Goal: Task Accomplishment & Management: Manage account settings

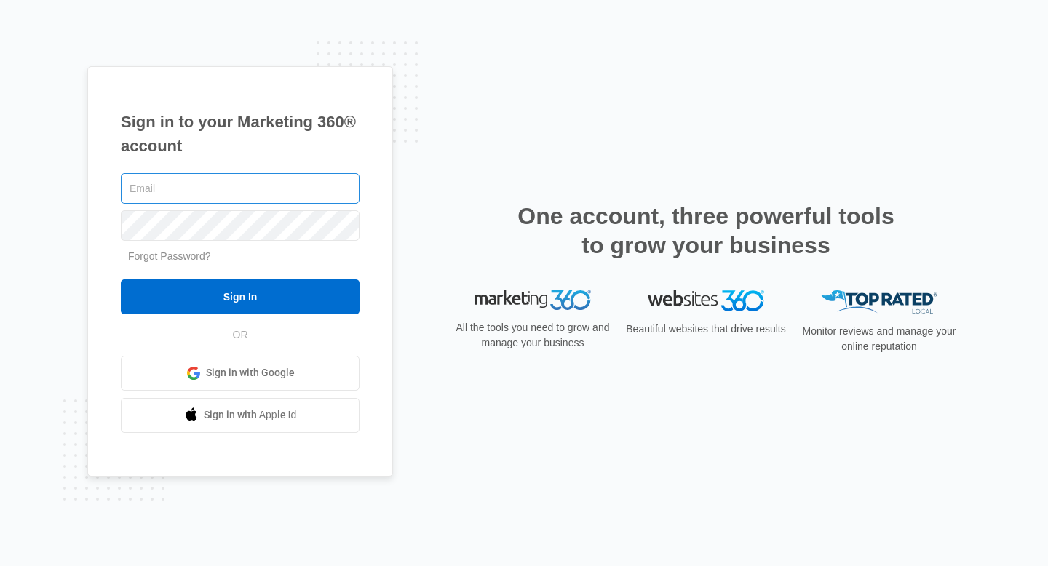
click at [266, 191] on input "text" at bounding box center [240, 188] width 239 height 31
type input "[EMAIL_ADDRESS][DOMAIN_NAME]"
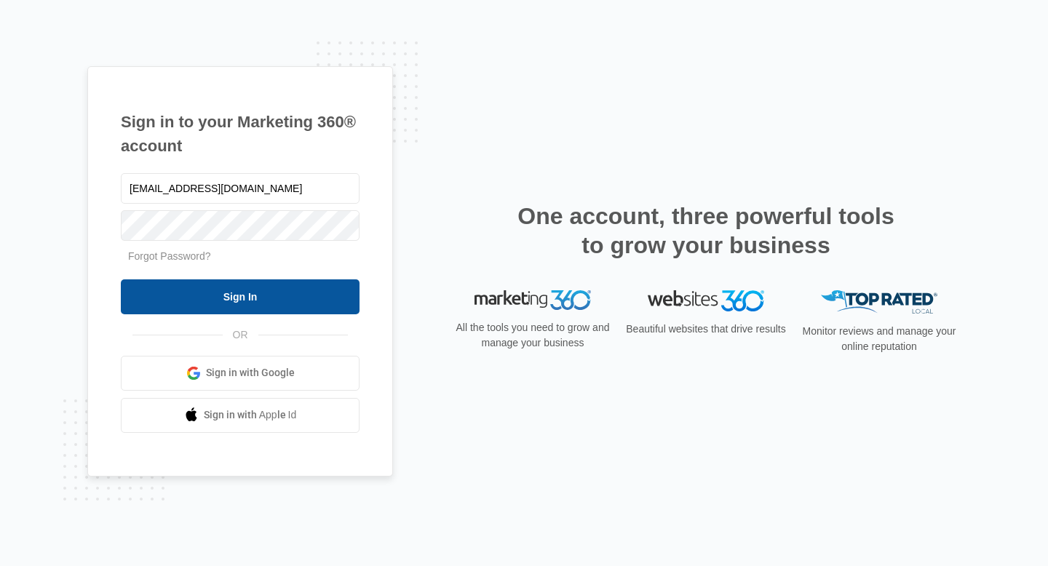
click at [253, 290] on input "Sign In" at bounding box center [240, 296] width 239 height 35
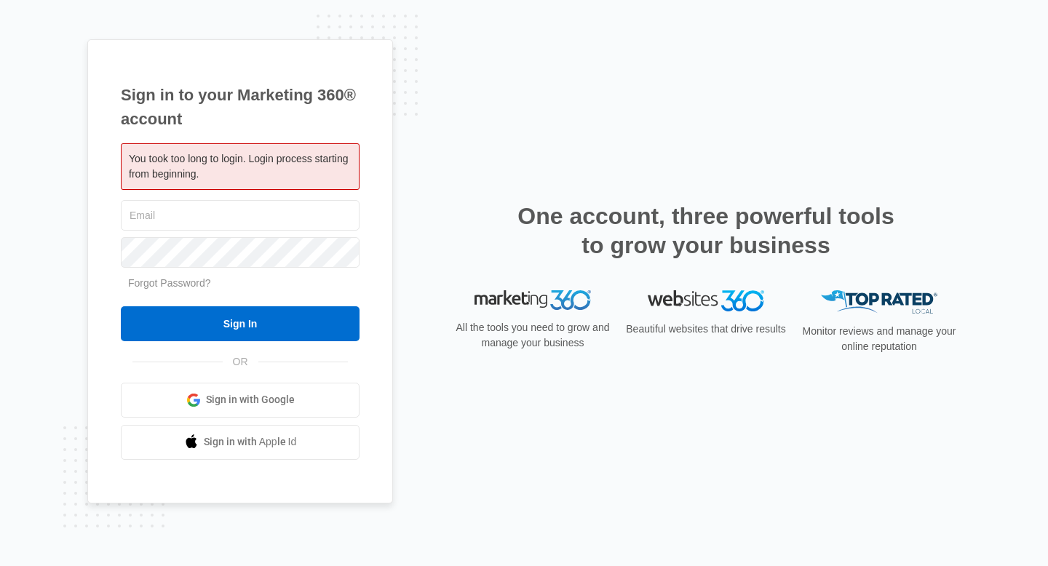
type input "[EMAIL_ADDRESS][DOMAIN_NAME]"
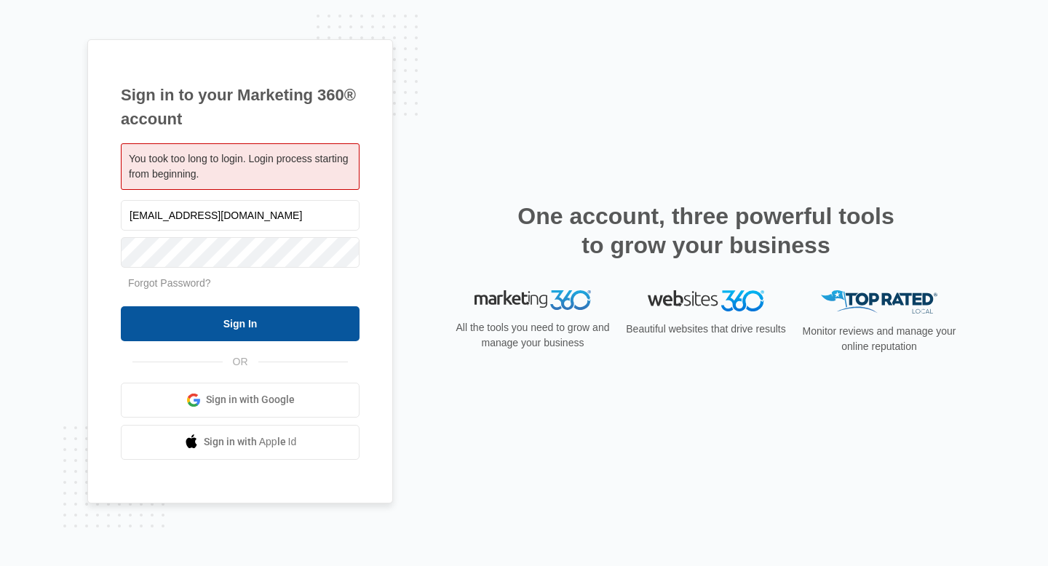
click at [225, 312] on input "Sign In" at bounding box center [240, 323] width 239 height 35
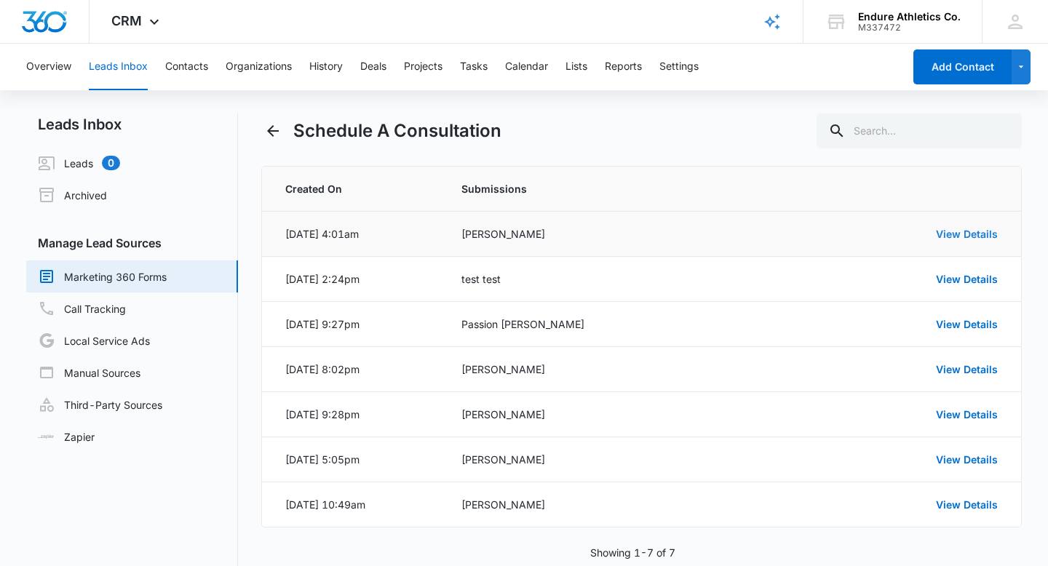
click at [974, 239] on link "View Details" at bounding box center [967, 234] width 62 height 12
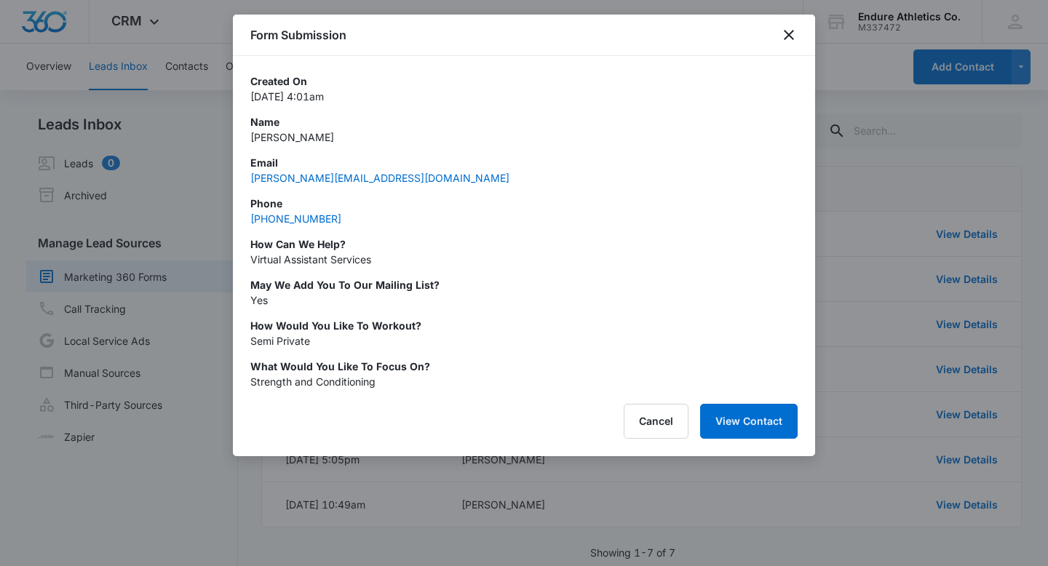
scroll to position [29, 0]
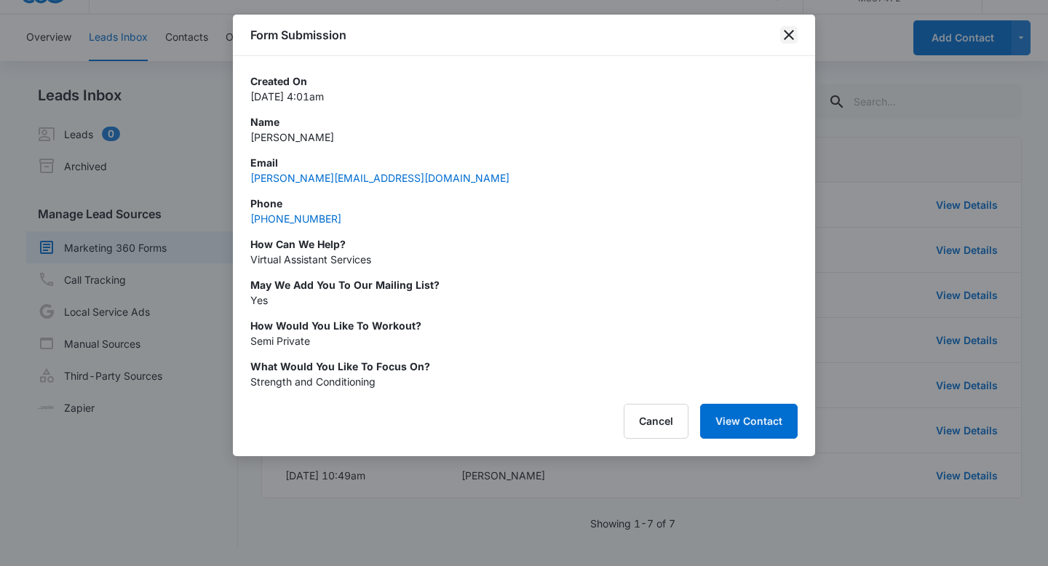
click at [790, 31] on icon "close" at bounding box center [788, 34] width 17 height 17
